Goal: Check status: Check status

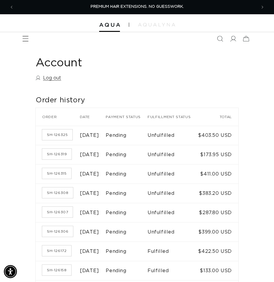
click at [27, 37] on icon "Menu" at bounding box center [26, 39] width 6 height 6
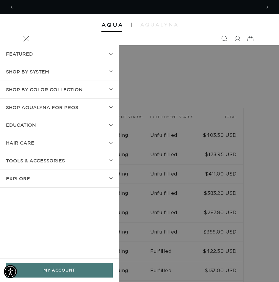
scroll to position [0, 247]
click at [39, 68] on span "SHOP BY SYSTEM" at bounding box center [27, 71] width 43 height 9
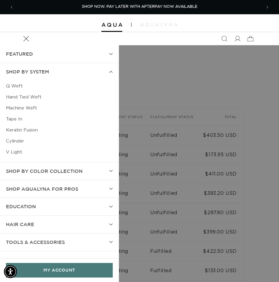
click at [30, 84] on link "Q Weft" at bounding box center [59, 85] width 107 height 11
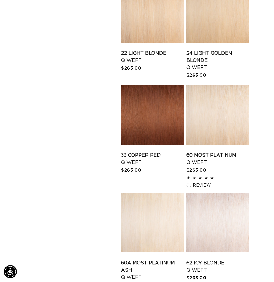
scroll to position [772, 0]
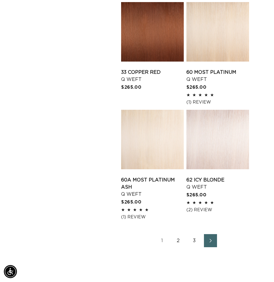
click at [177, 242] on link "2" at bounding box center [178, 240] width 13 height 13
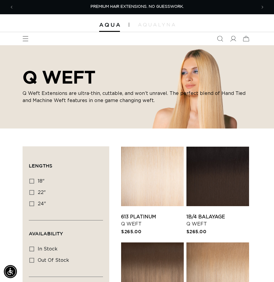
click at [149, 213] on link "613 Platinum Q Weft" at bounding box center [152, 220] width 63 height 14
click at [232, 37] on icon at bounding box center [233, 39] width 6 height 6
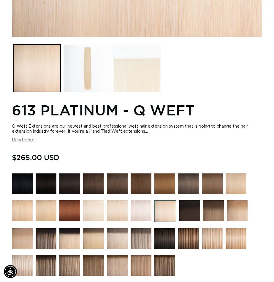
scroll to position [178, 0]
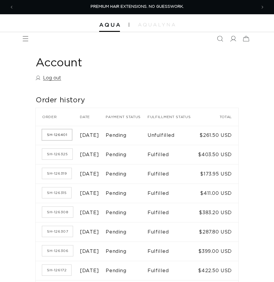
click at [58, 138] on link "SH-126401" at bounding box center [57, 134] width 30 height 11
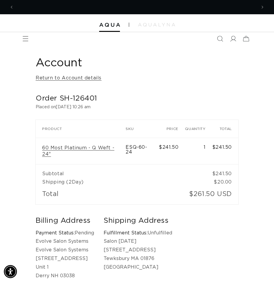
scroll to position [0, 243]
